Goal: Task Accomplishment & Management: Manage account settings

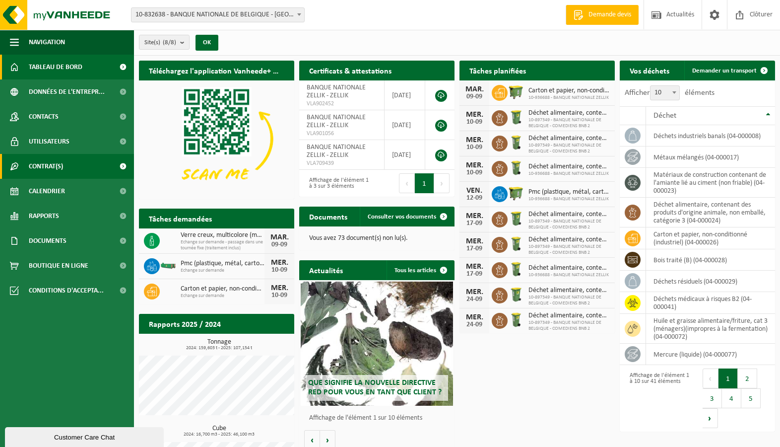
click at [49, 162] on span "Contrat(s)" at bounding box center [46, 166] width 34 height 25
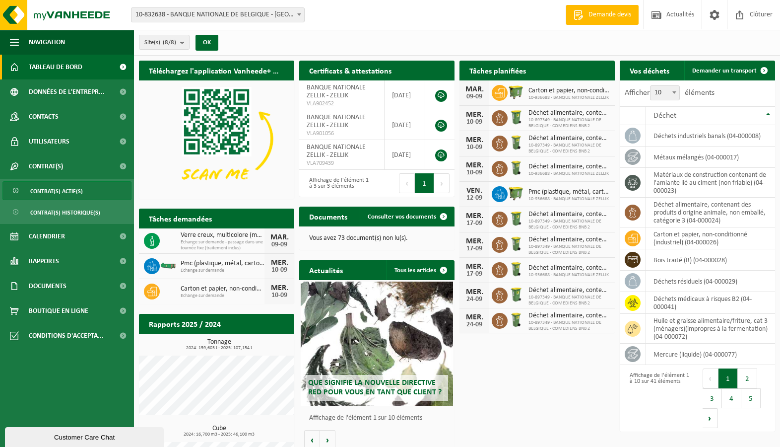
click at [59, 189] on span "Contrat(s) actif(s)" at bounding box center [56, 191] width 53 height 19
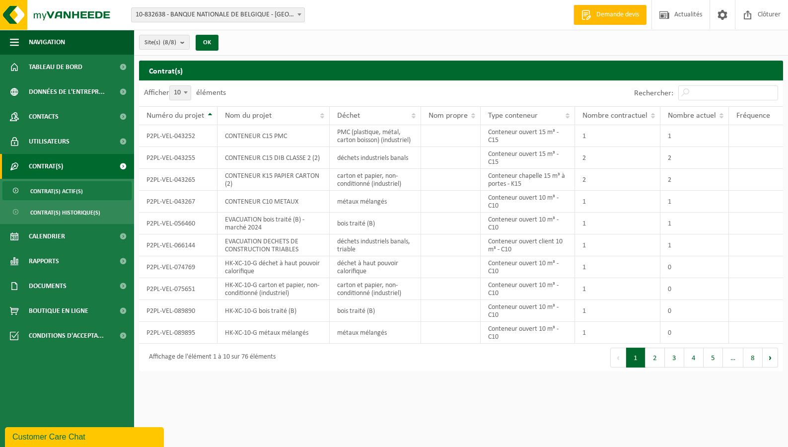
click at [171, 31] on div "Site(s) (8/8) Tout sélectionner Tout désélectionner Sélectionner les actifs BAN…" at bounding box center [461, 43] width 654 height 26
click at [173, 43] on count "(8/8)" at bounding box center [169, 42] width 13 height 6
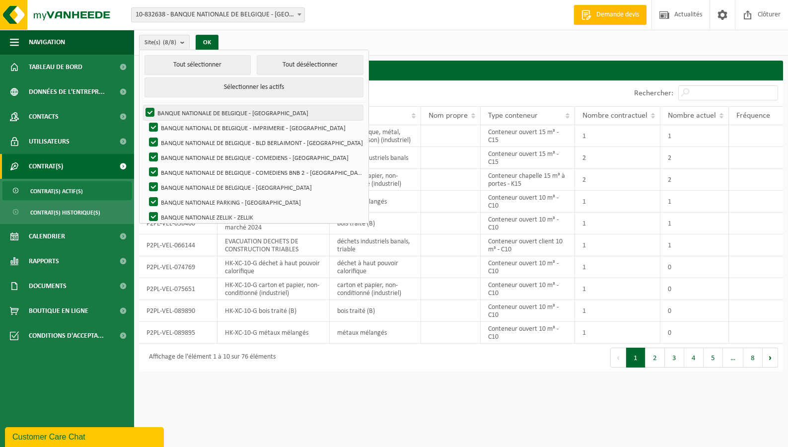
click at [168, 111] on label "BANQUE NATIONALE DE BELGIQUE - [GEOGRAPHIC_DATA]" at bounding box center [252, 112] width 219 height 15
click at [142, 105] on input "BANQUE NATIONALE DE BELGIQUE - [GEOGRAPHIC_DATA]" at bounding box center [141, 105] width 0 height 0
click at [151, 112] on label "BANQUE NATIONALE DE BELGIQUE - [GEOGRAPHIC_DATA]" at bounding box center [252, 112] width 219 height 15
click at [142, 105] on input "BANQUE NATIONALE DE BELGIQUE - [GEOGRAPHIC_DATA]" at bounding box center [141, 105] width 0 height 0
click at [151, 112] on label "BANQUE NATIONALE DE BELGIQUE - [GEOGRAPHIC_DATA]" at bounding box center [252, 112] width 219 height 15
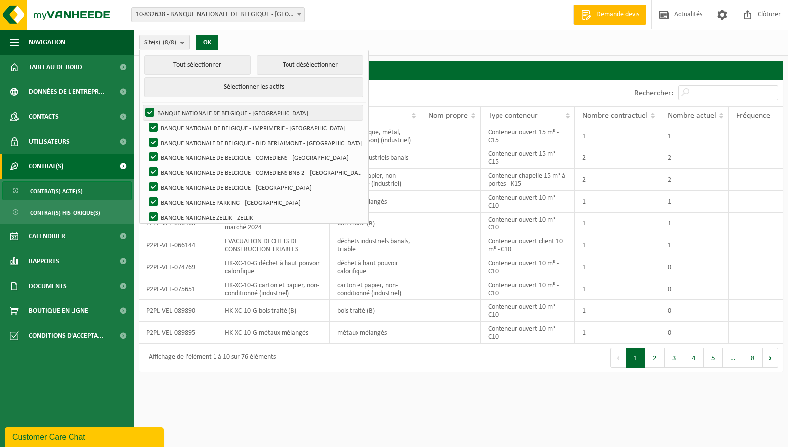
click at [142, 105] on input "BANQUE NATIONALE DE BELGIQUE - [GEOGRAPHIC_DATA]" at bounding box center [141, 105] width 0 height 0
drag, startPoint x: 151, startPoint y: 111, endPoint x: 187, endPoint y: 98, distance: 38.3
click at [151, 111] on label "BANQUE NATIONALE DE BELGIQUE - [GEOGRAPHIC_DATA]" at bounding box center [252, 112] width 219 height 15
click at [142, 105] on input "BANQUE NATIONALE DE BELGIQUE - [GEOGRAPHIC_DATA]" at bounding box center [141, 105] width 0 height 0
click at [274, 61] on button "Tout désélectionner" at bounding box center [310, 65] width 107 height 20
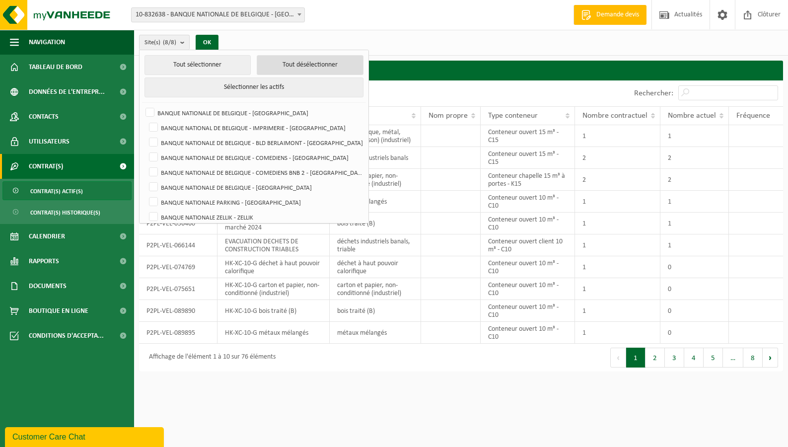
checkbox input "false"
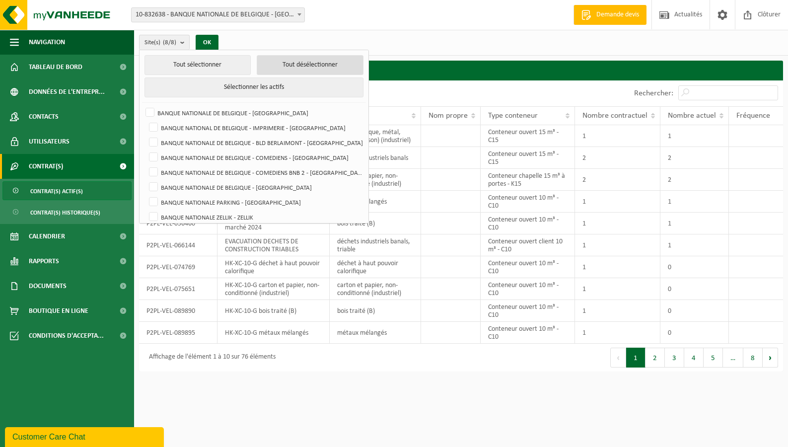
checkbox input "false"
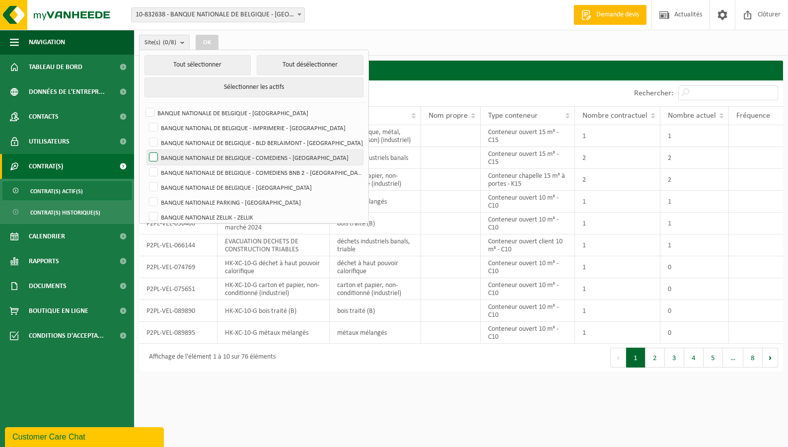
click at [151, 156] on label "BANQUE NATIONALE DE BELGIQUE - COMEDIENS - [GEOGRAPHIC_DATA]" at bounding box center [255, 157] width 216 height 15
click at [145, 150] on input "BANQUE NATIONALE DE BELGIQUE - COMEDIENS - [GEOGRAPHIC_DATA]" at bounding box center [145, 149] width 0 height 0
drag, startPoint x: 390, startPoint y: 415, endPoint x: 390, endPoint y: 404, distance: 10.9
click at [391, 413] on html "Site: 10-832638 - BANQUE NATIONALE DE BELGIQUE - BRUXELLES 10-854072 - BANQUE N…" at bounding box center [394, 223] width 788 height 447
click at [407, 382] on html "Site: 10-832638 - BANQUE NATIONALE DE BELGIQUE - BRUXELLES 10-854072 - BANQUE N…" at bounding box center [394, 223] width 788 height 447
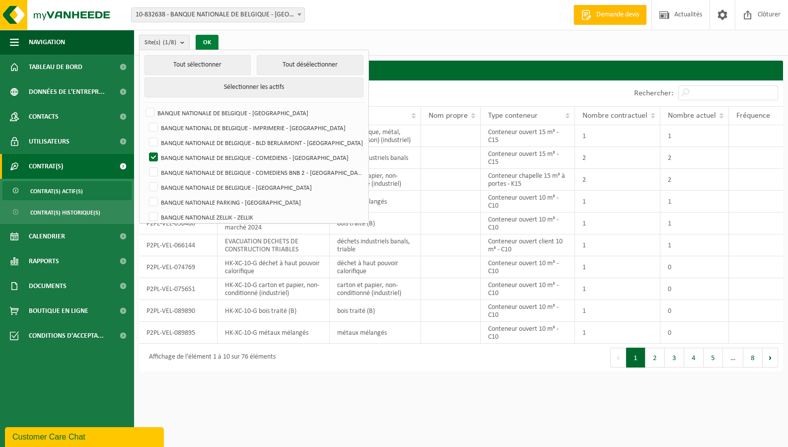
click at [215, 40] on button "OK" at bounding box center [207, 43] width 23 height 16
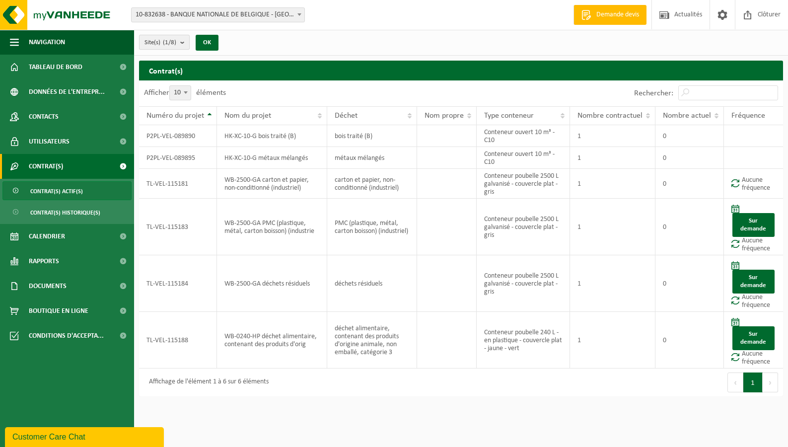
click at [187, 44] on b "submit" at bounding box center [184, 42] width 9 height 14
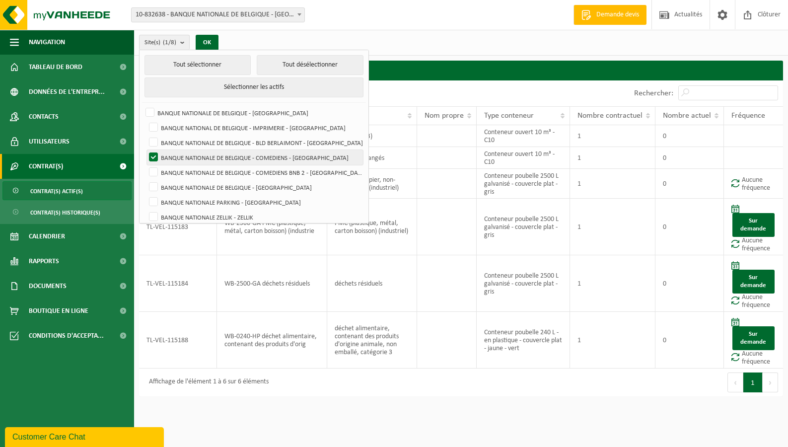
click at [158, 153] on label "BANQUE NATIONALE DE BELGIQUE - COMEDIENS - [GEOGRAPHIC_DATA]" at bounding box center [255, 157] width 216 height 15
click at [145, 150] on input "BANQUE NATIONALE DE BELGIQUE - COMEDIENS - [GEOGRAPHIC_DATA]" at bounding box center [145, 149] width 0 height 0
checkbox input "false"
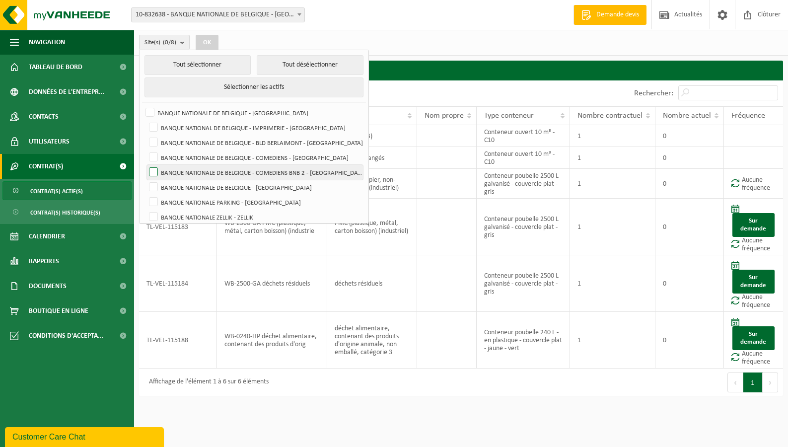
click at [154, 167] on label "BANQUE NATIONALE DE BELGIQUE - COMEDIENS BNB 2 - [GEOGRAPHIC_DATA]" at bounding box center [255, 172] width 216 height 15
click at [145, 165] on input "BANQUE NATIONALE DE BELGIQUE - COMEDIENS BNB 2 - [GEOGRAPHIC_DATA]" at bounding box center [145, 164] width 0 height 0
checkbox input "true"
click at [208, 42] on button "OK" at bounding box center [207, 43] width 23 height 16
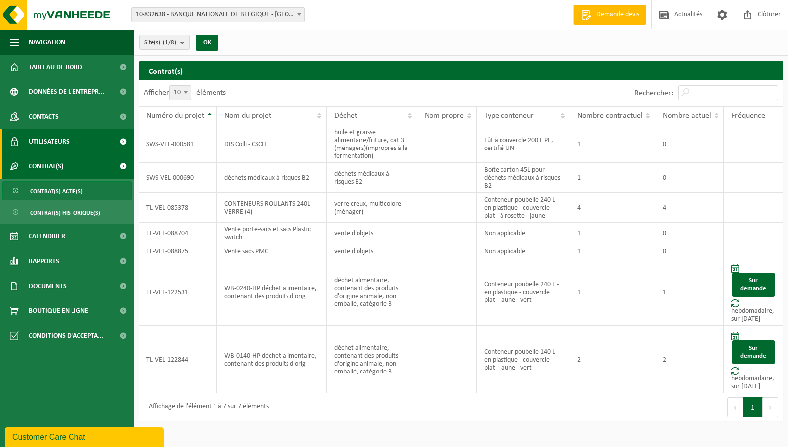
click at [58, 142] on span "Utilisateurs" at bounding box center [49, 141] width 41 height 25
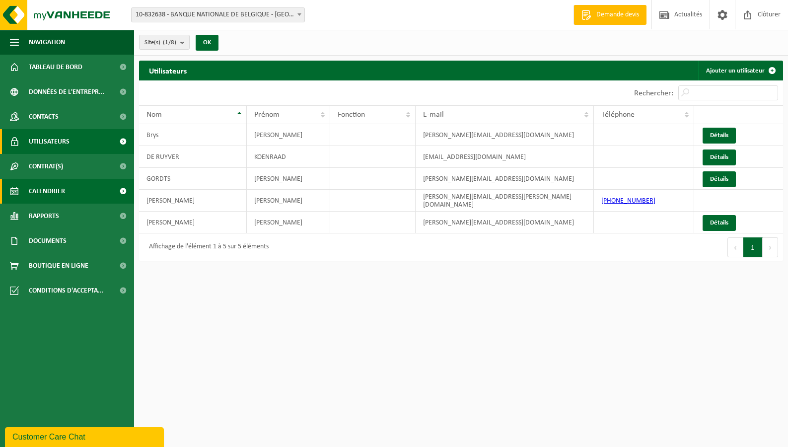
click at [55, 201] on span "Calendrier" at bounding box center [47, 191] width 36 height 25
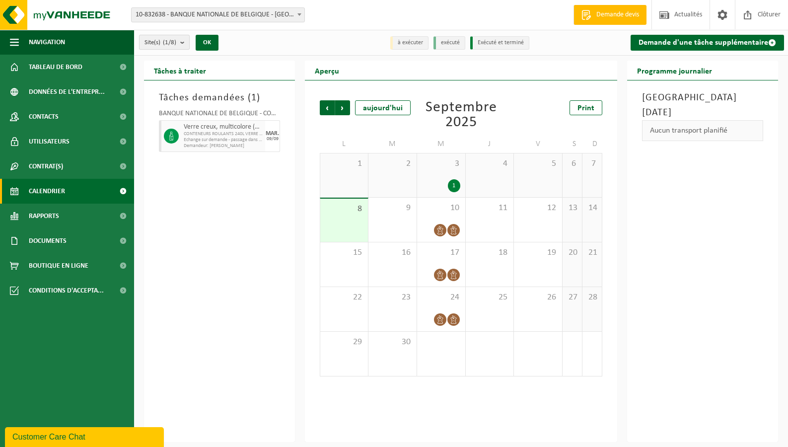
click at [181, 45] on b "submit" at bounding box center [184, 42] width 9 height 14
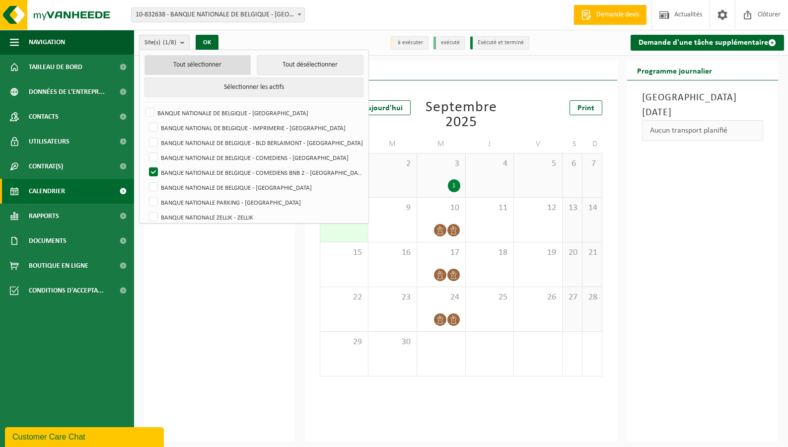
click at [178, 70] on button "Tout sélectionner" at bounding box center [197, 65] width 107 height 20
checkbox input "true"
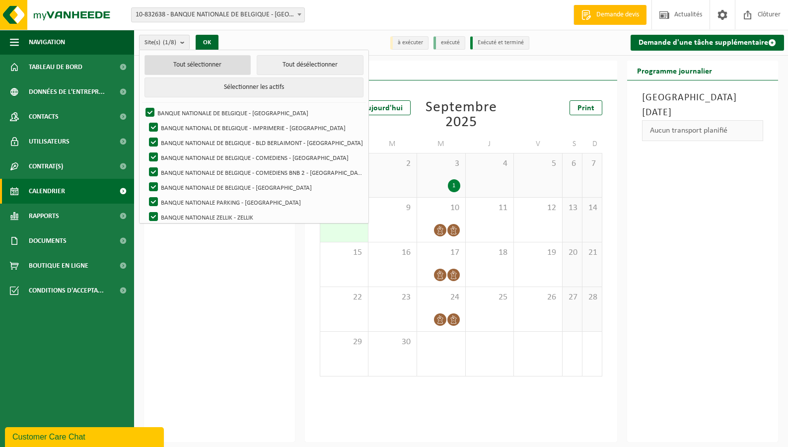
checkbox input "true"
click at [209, 42] on button "OK" at bounding box center [207, 43] width 23 height 16
